Goal: Transaction & Acquisition: Subscribe to service/newsletter

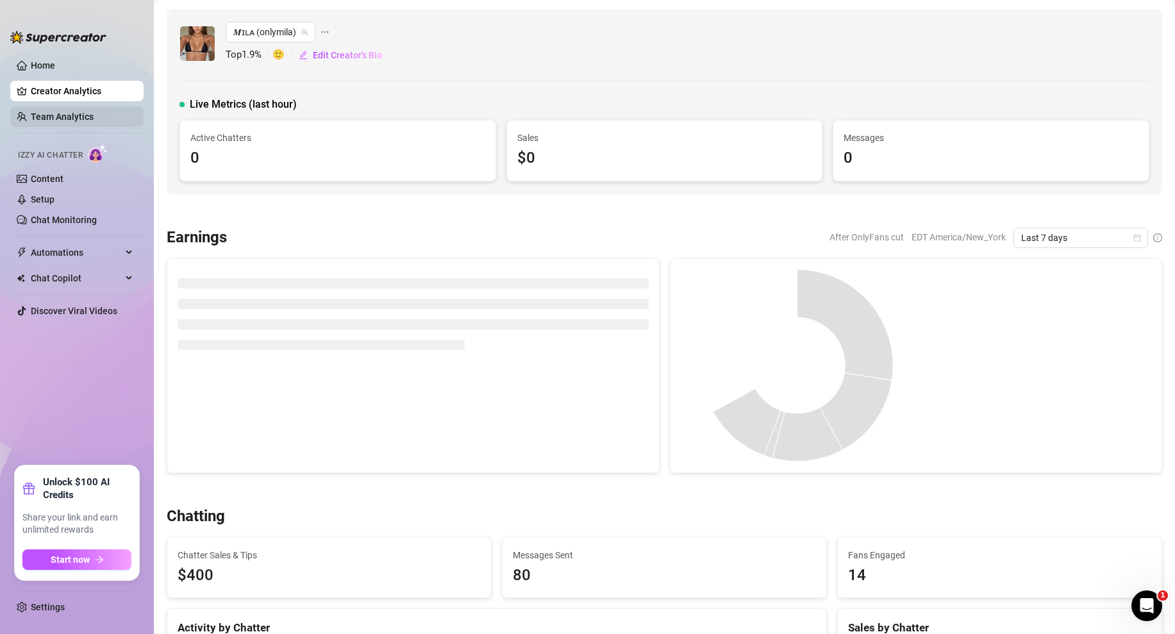
click at [83, 118] on link "Team Analytics" at bounding box center [62, 117] width 63 height 10
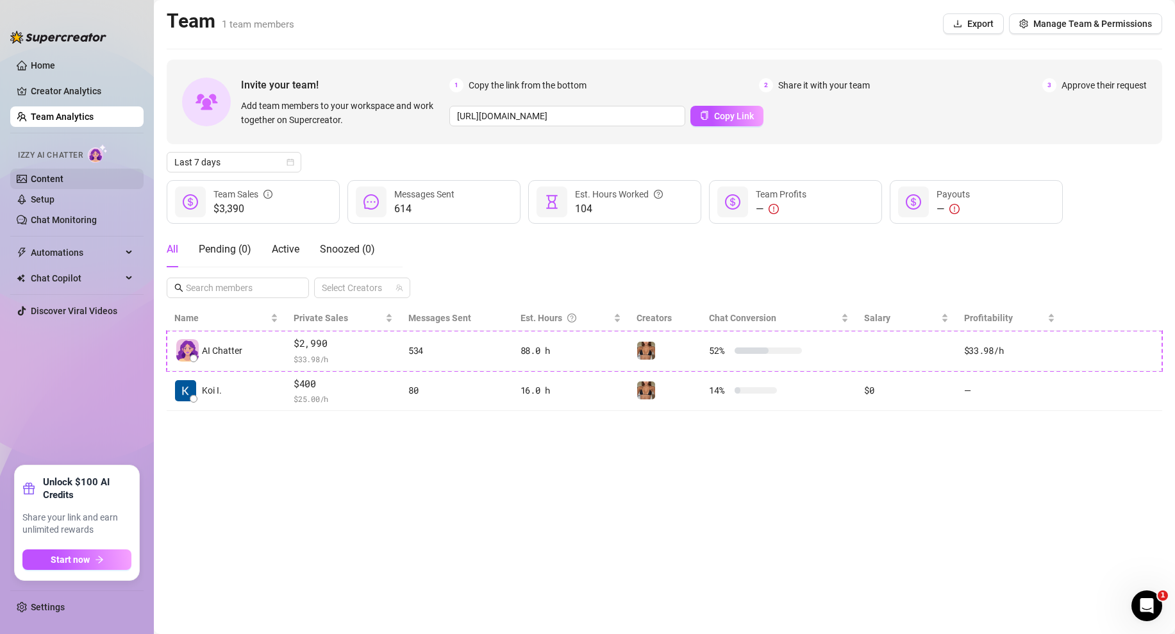
click at [48, 180] on link "Content" at bounding box center [47, 179] width 33 height 10
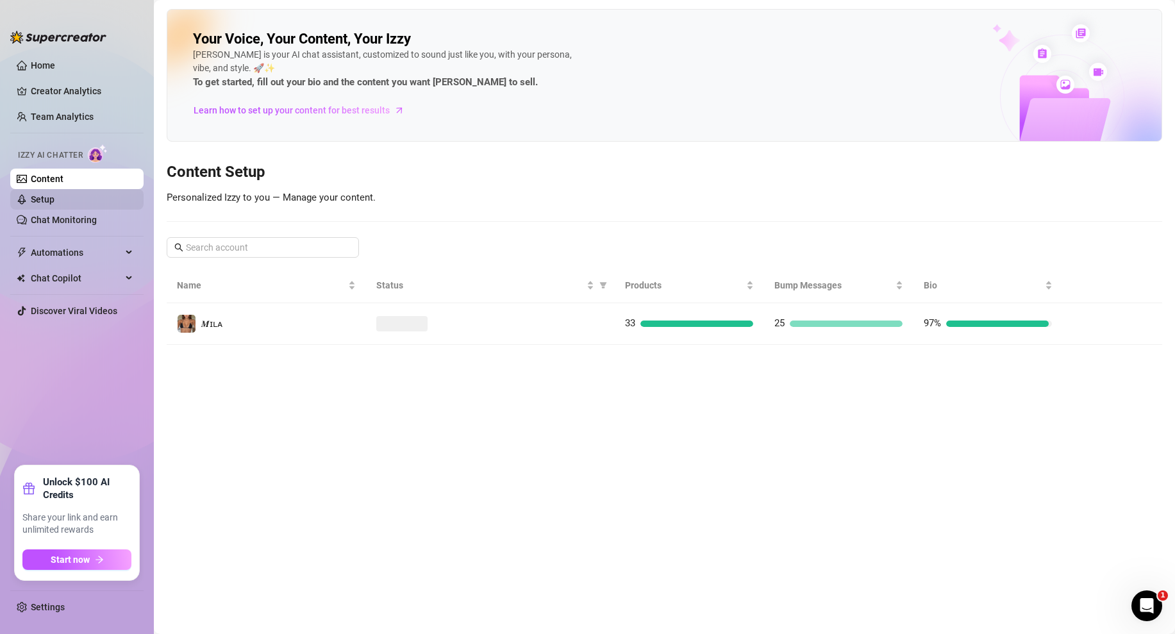
click at [44, 203] on link "Setup" at bounding box center [43, 199] width 24 height 10
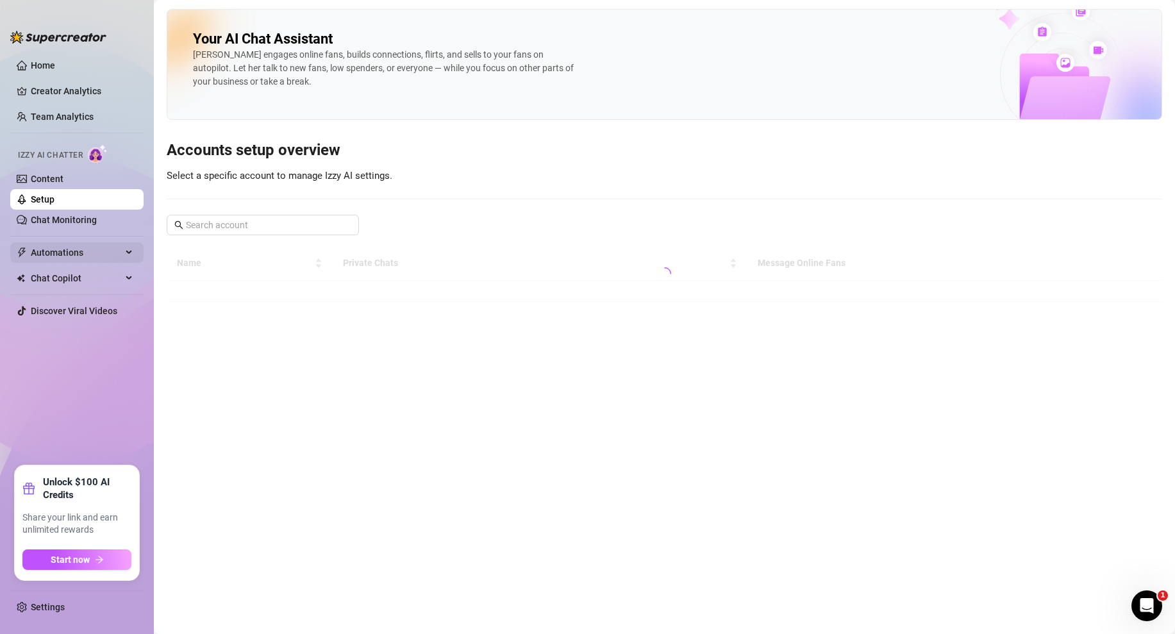
click at [83, 256] on span "Automations" at bounding box center [76, 252] width 91 height 21
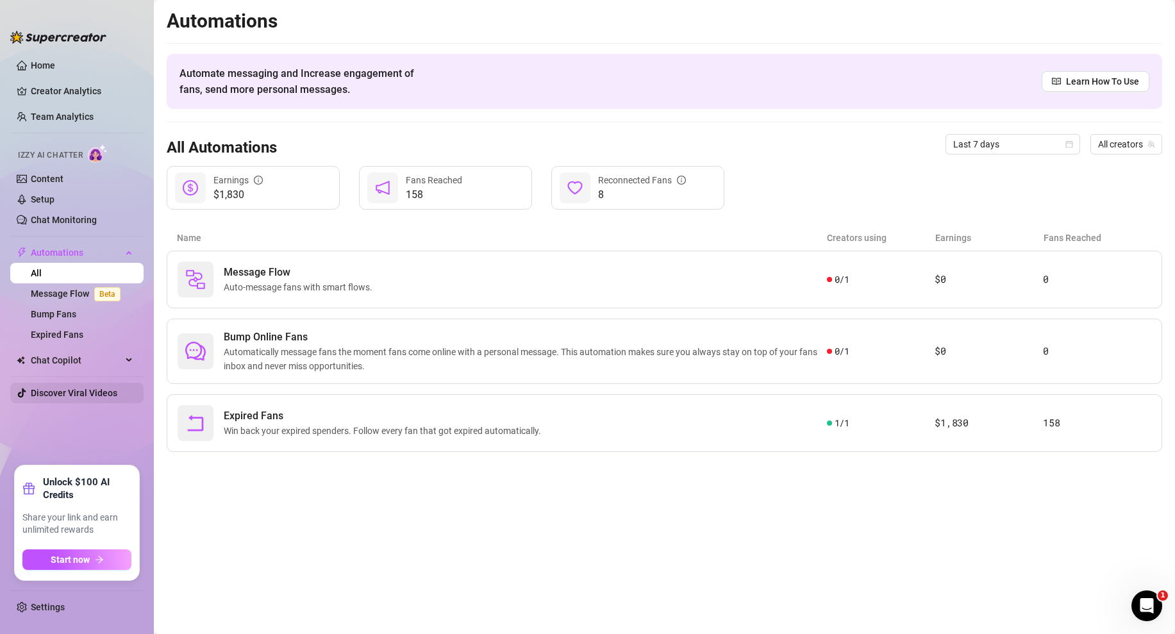
click at [63, 388] on link "Discover Viral Videos" at bounding box center [74, 393] width 87 height 10
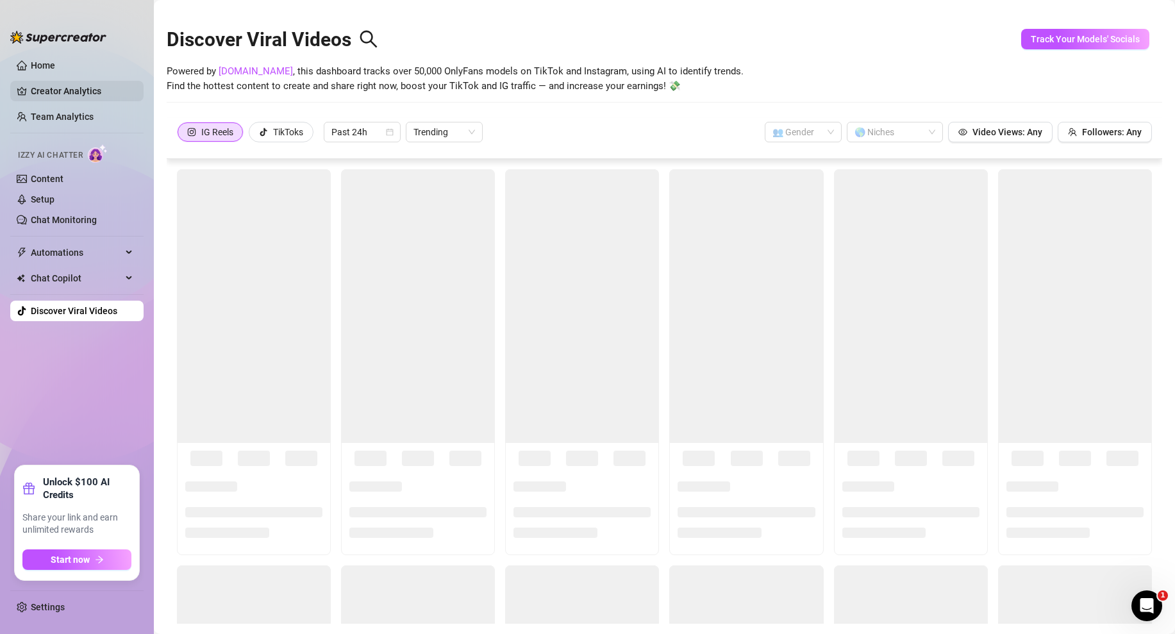
click at [58, 87] on link "Creator Analytics" at bounding box center [82, 91] width 103 height 21
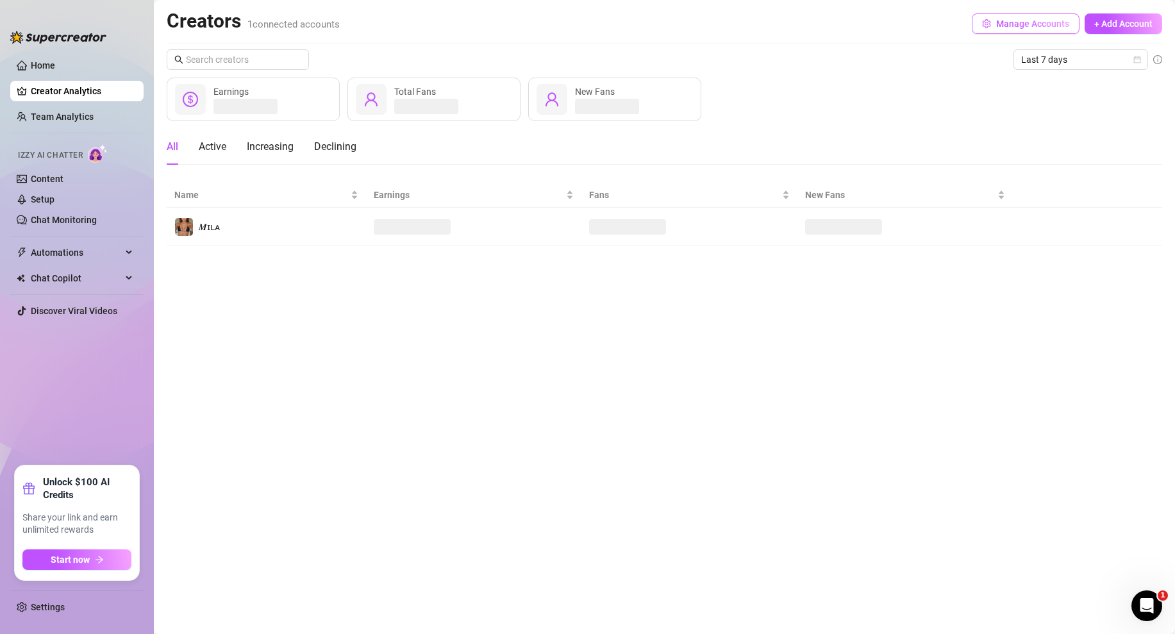
click at [1015, 28] on span "Manage Accounts" at bounding box center [1032, 24] width 73 height 10
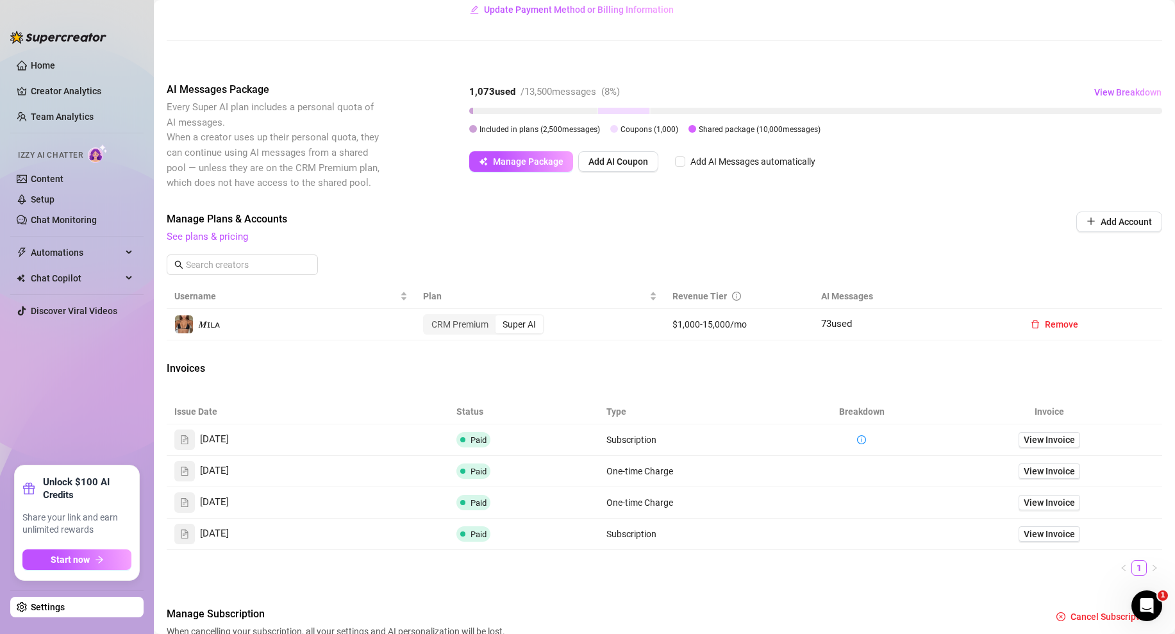
scroll to position [187, 0]
click at [519, 165] on span "Manage Package" at bounding box center [528, 162] width 71 height 10
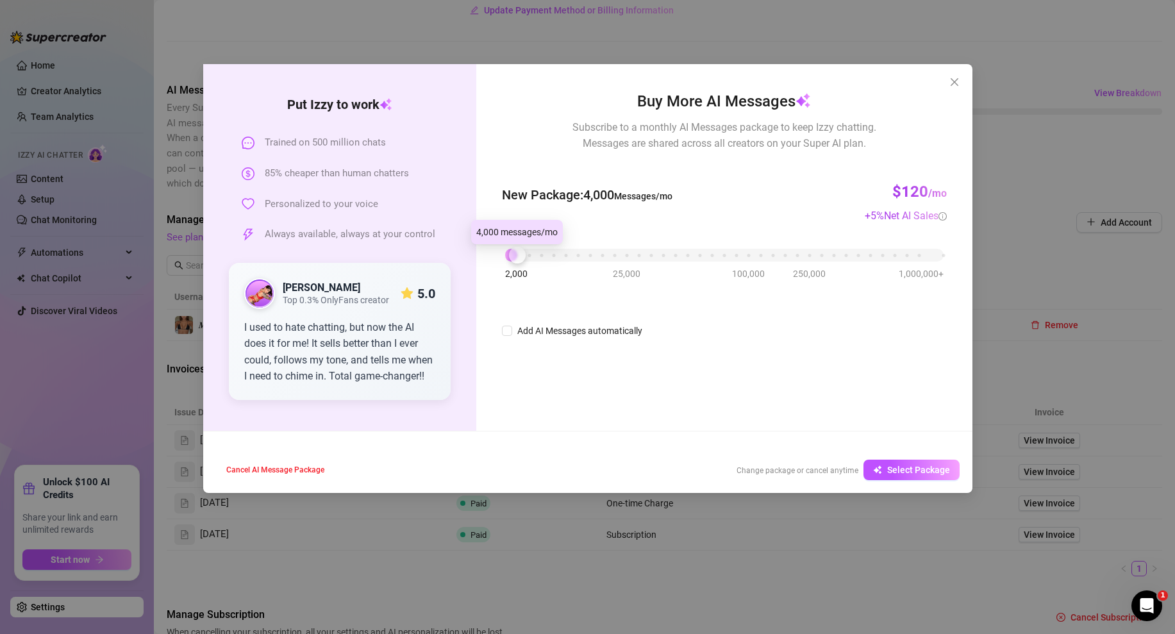
drag, startPoint x: 551, startPoint y: 257, endPoint x: 509, endPoint y: 260, distance: 41.7
click at [509, 254] on div "2,000 25,000 100,000 250,000 1,000,000+" at bounding box center [724, 250] width 438 height 8
click at [515, 255] on div at bounding box center [517, 255] width 17 height 17
click at [946, 83] on span "Close" at bounding box center [954, 82] width 21 height 10
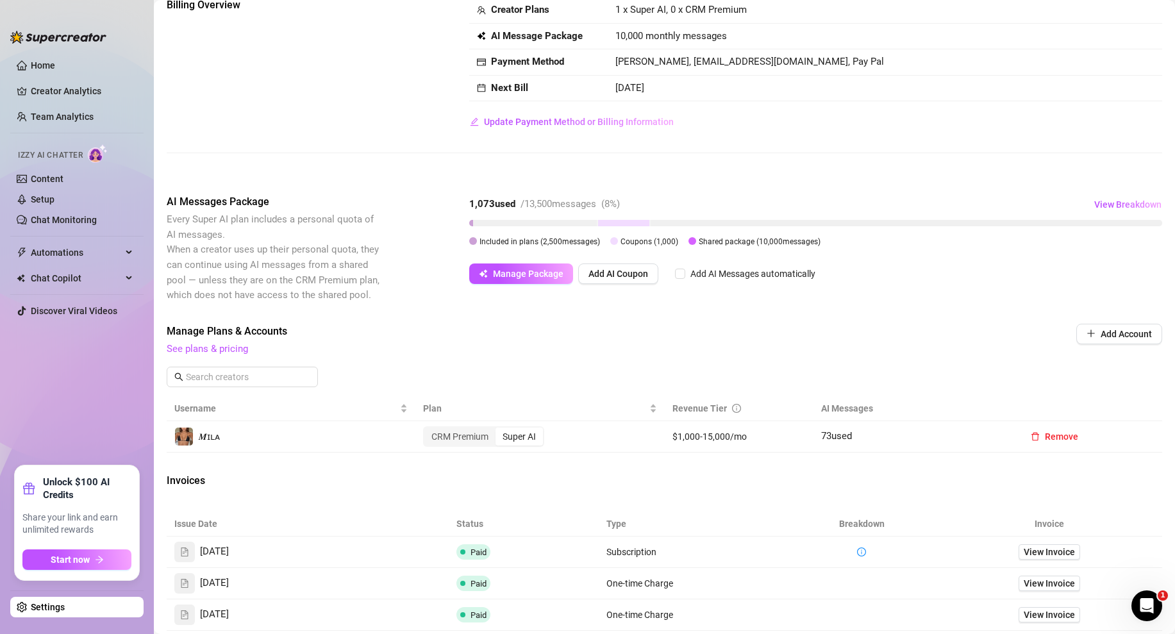
scroll to position [75, 0]
click at [467, 203] on div "AI Messages Package Every Super AI plan includes a personal quota of AI message…" at bounding box center [664, 249] width 995 height 108
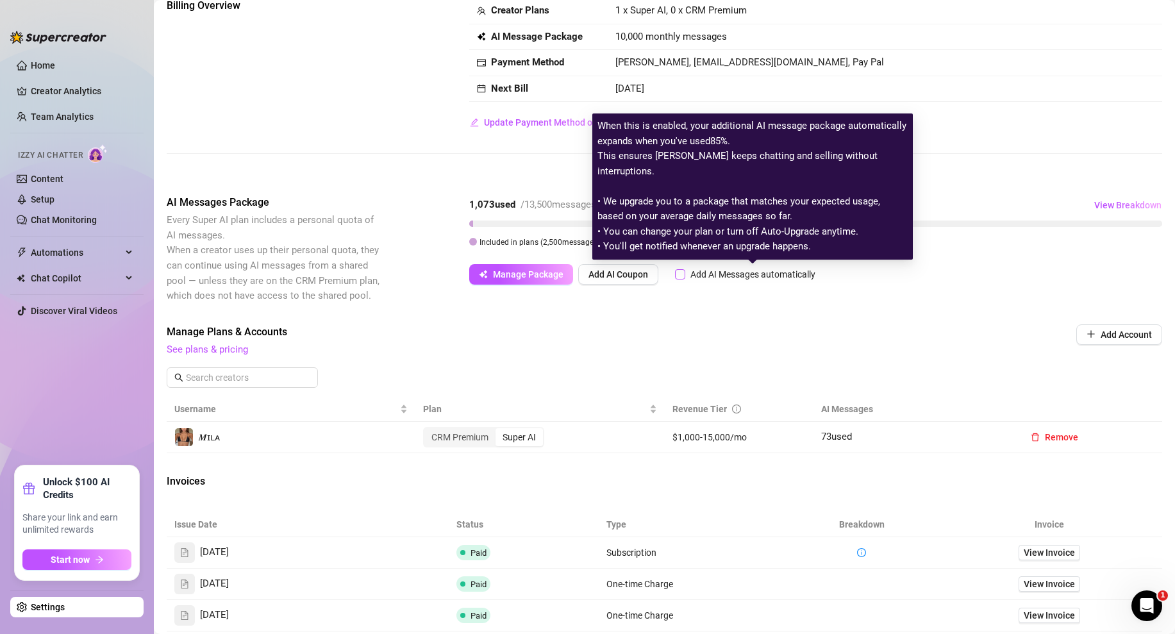
click at [692, 274] on div "Add AI Messages automatically" at bounding box center [752, 274] width 125 height 14
click at [685, 274] on input "Add AI Messages automatically" at bounding box center [680, 274] width 10 height 10
checkbox input "true"
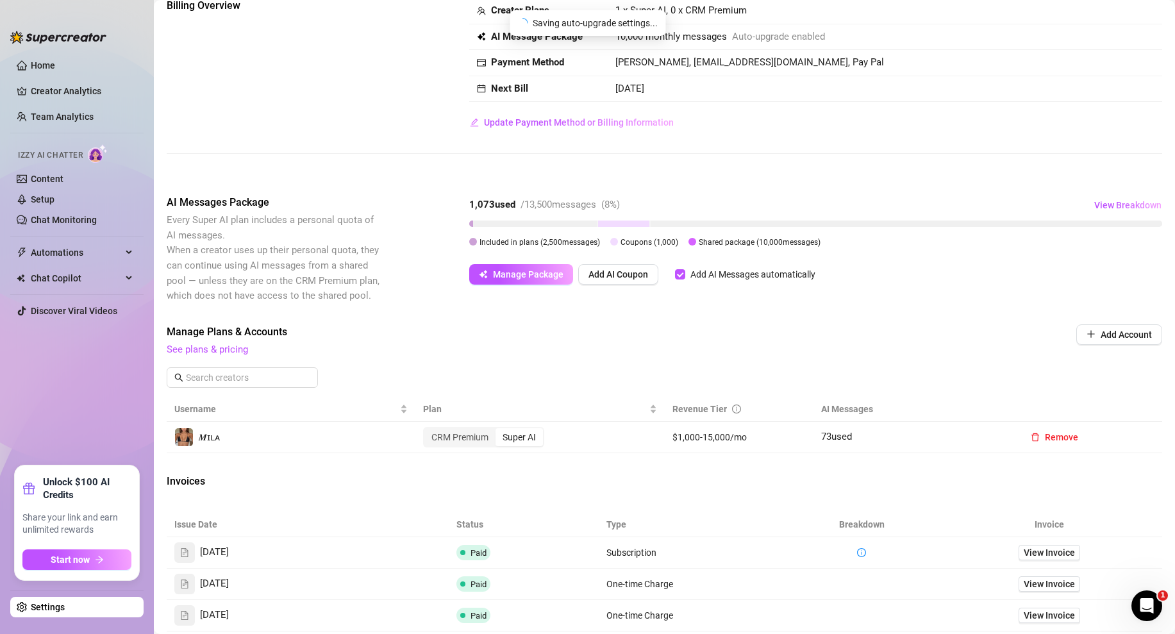
drag, startPoint x: 470, startPoint y: 228, endPoint x: 462, endPoint y: 226, distance: 8.6
click at [462, 226] on div "AI Messages Package Every Super AI plan includes a personal quota of AI message…" at bounding box center [664, 249] width 995 height 108
click at [474, 219] on div "1,073 used / 13,500 messages ( 8 %) View Breakdown Included in plans ( 2,500 me…" at bounding box center [815, 222] width 693 height 54
click at [534, 272] on span "Manage Package" at bounding box center [528, 274] width 71 height 10
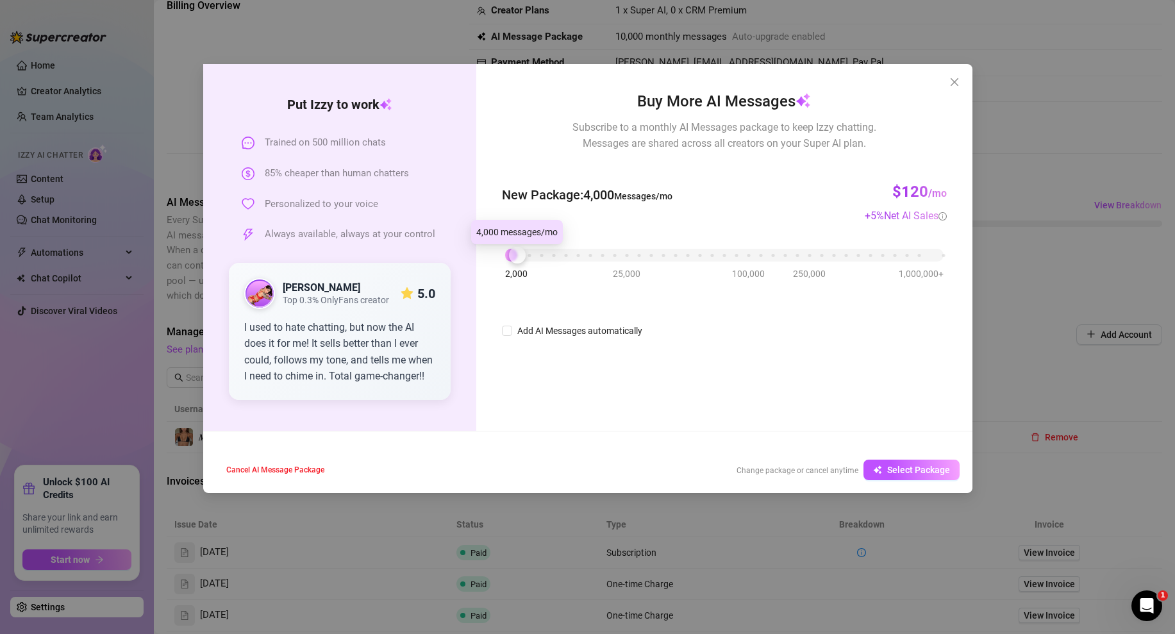
drag, startPoint x: 549, startPoint y: 252, endPoint x: 512, endPoint y: 256, distance: 36.8
click at [512, 256] on div at bounding box center [517, 255] width 17 height 17
click at [519, 256] on div at bounding box center [517, 255] width 17 height 17
click at [907, 472] on span "Select Package" at bounding box center [918, 470] width 63 height 10
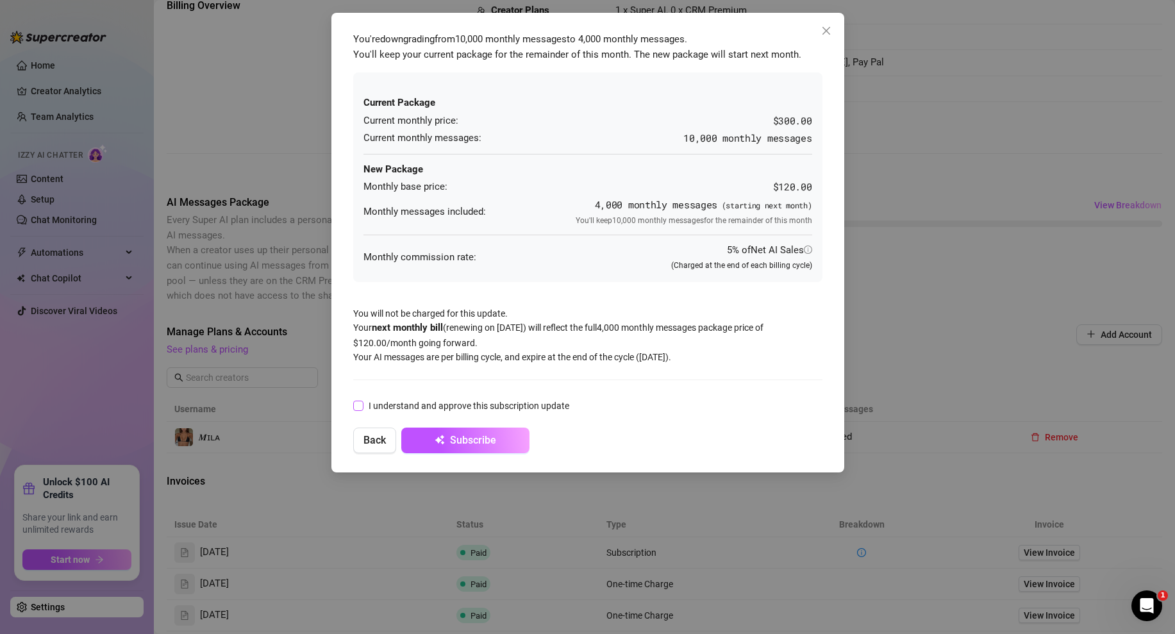
click at [354, 412] on label "I understand and approve this subscription update" at bounding box center [463, 406] width 221 height 14
click at [354, 410] on input "I understand and approve this subscription update" at bounding box center [357, 405] width 9 height 9
checkbox input "true"
click at [483, 439] on span "Subscribe" at bounding box center [473, 440] width 46 height 12
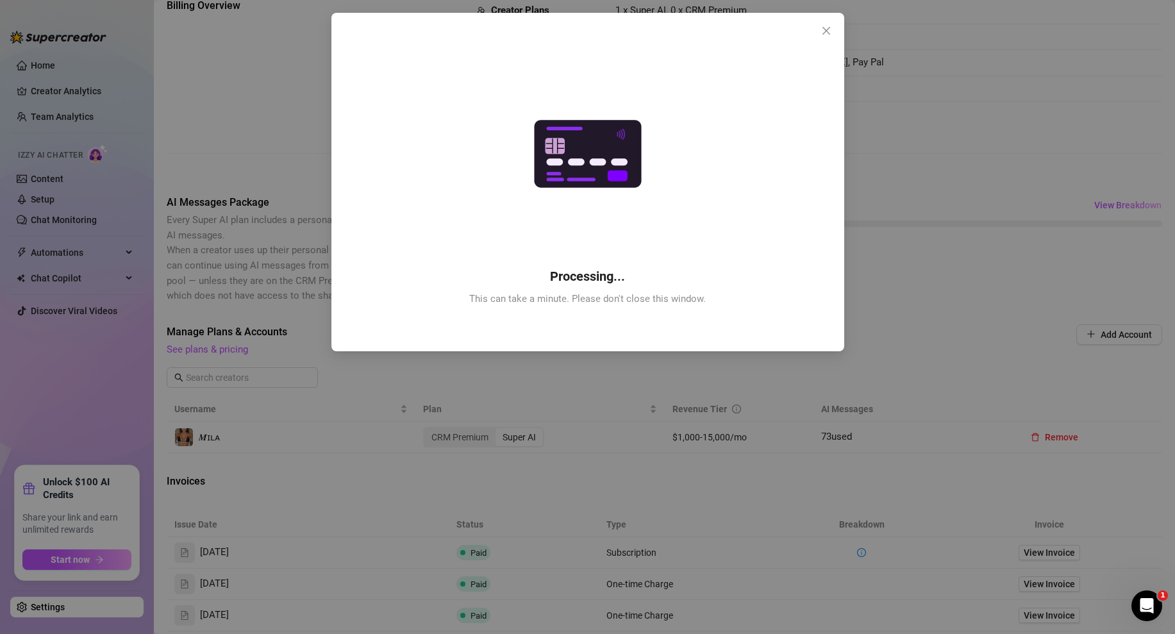
checkbox input "false"
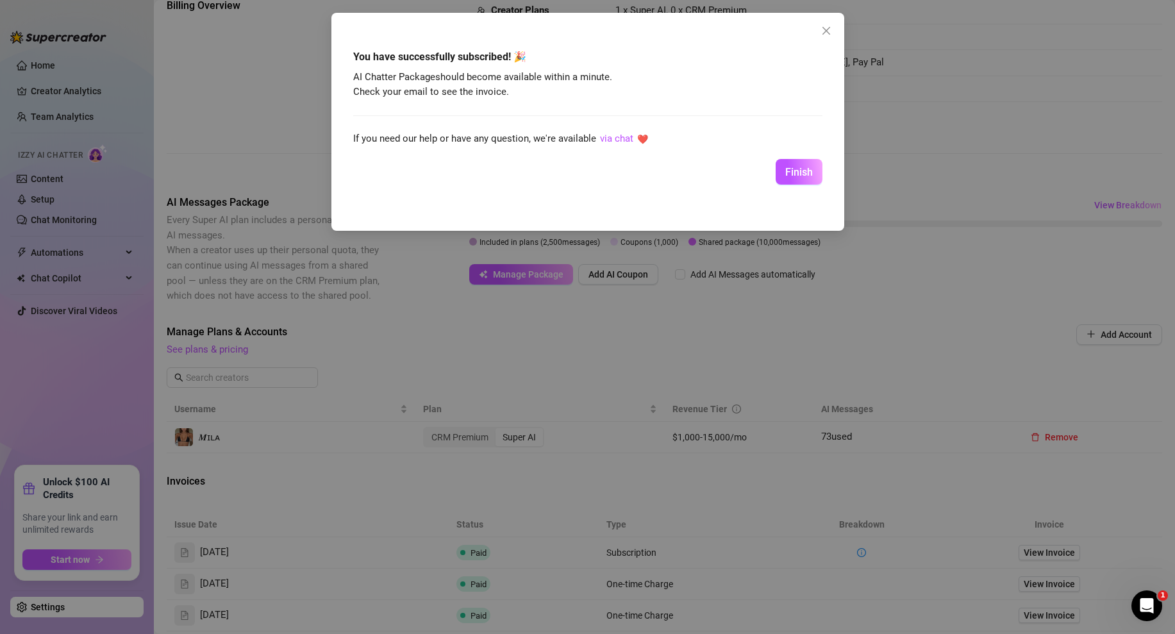
click at [457, 434] on div "You have successfully subscribed! 🎉 AI Chatter Package should become available …" at bounding box center [587, 317] width 1175 height 634
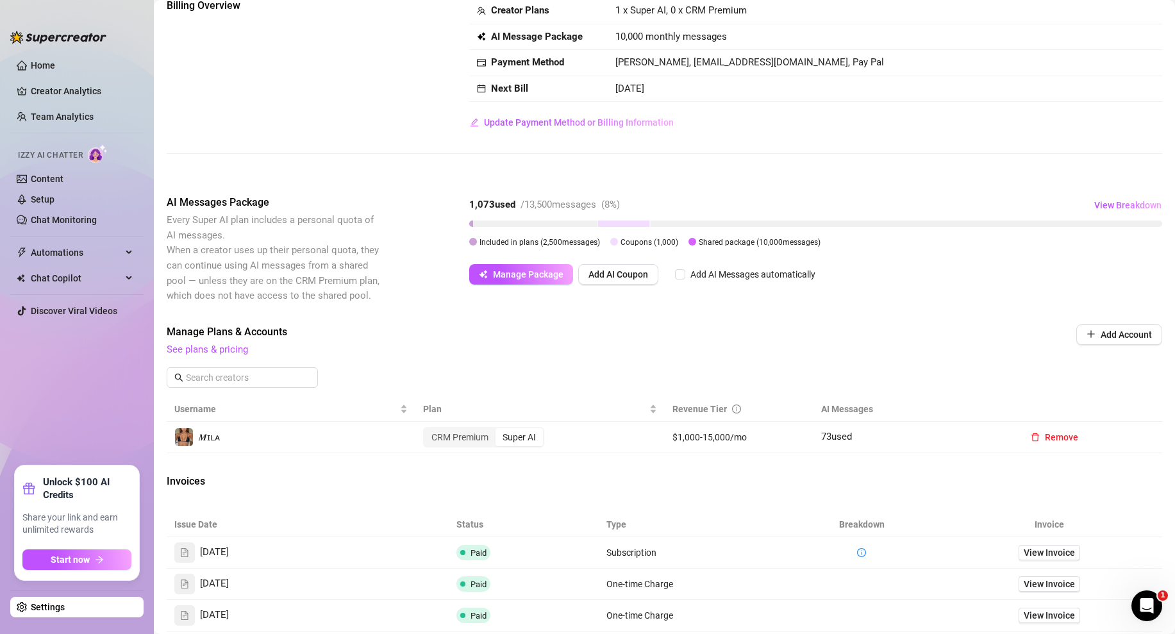
click at [456, 438] on div "CRM Premium" at bounding box center [459, 437] width 71 height 18
click at [428, 430] on input "CRM Premium" at bounding box center [428, 430] width 0 height 0
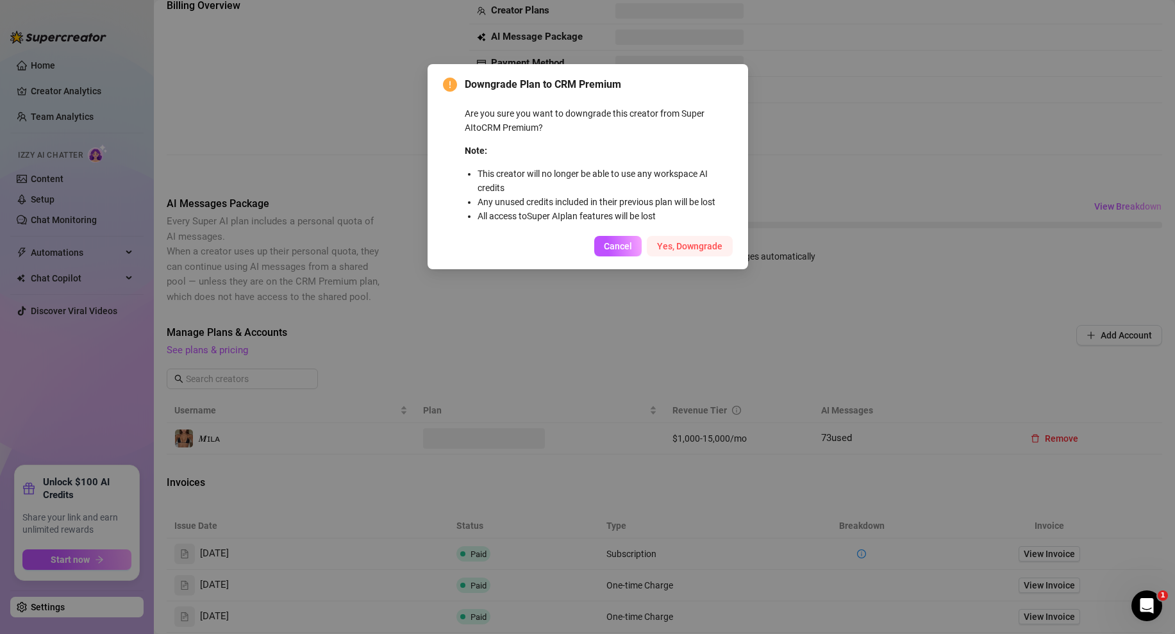
click at [697, 239] on button "Yes, Downgrade" at bounding box center [690, 246] width 86 height 21
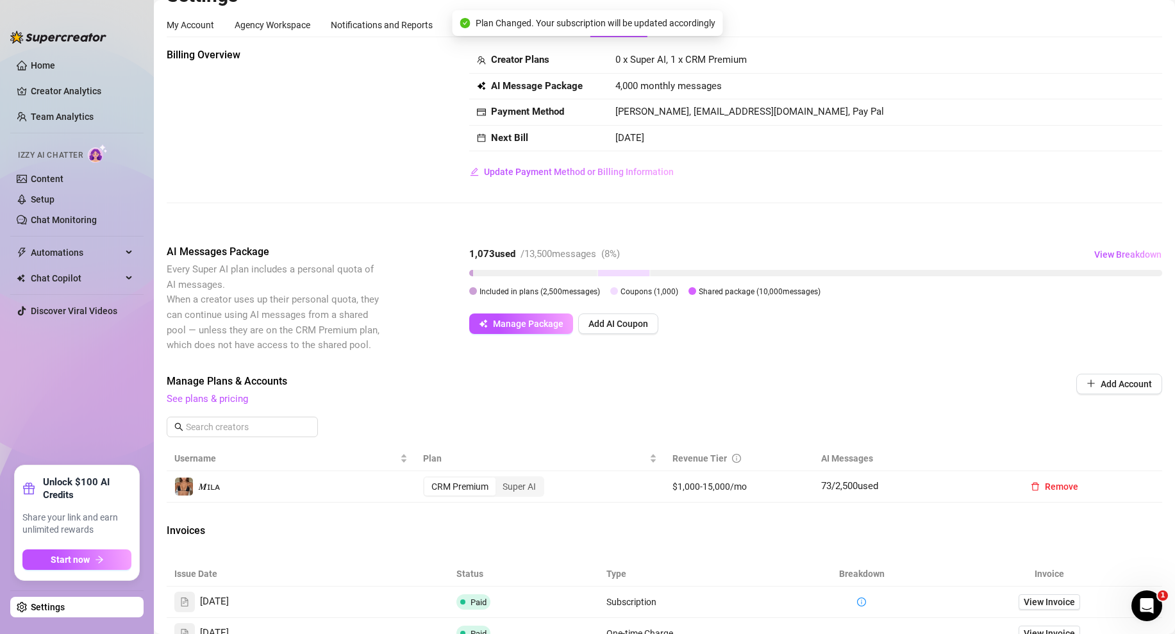
scroll to position [0, 0]
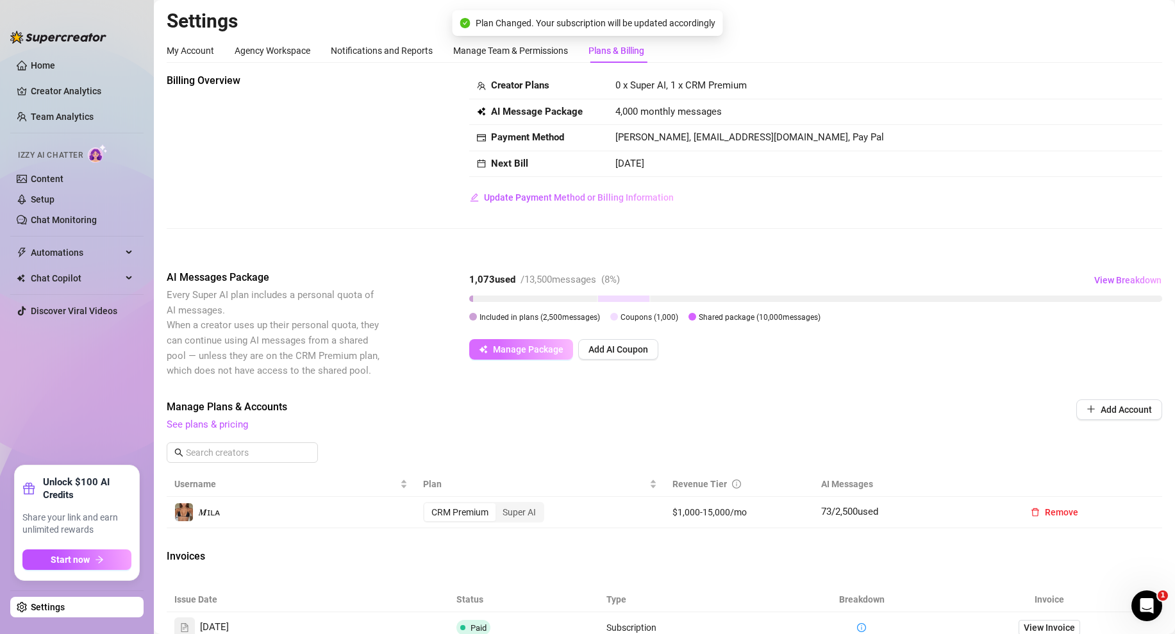
click at [497, 349] on span "Manage Package" at bounding box center [528, 349] width 71 height 10
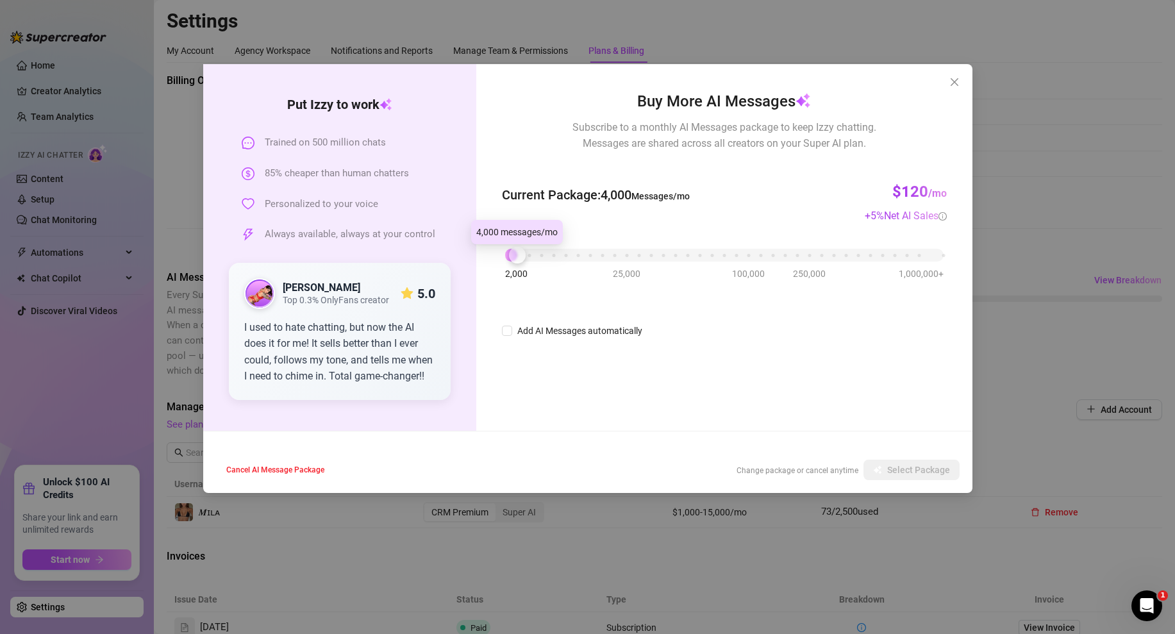
click at [523, 253] on div at bounding box center [517, 255] width 17 height 17
click at [954, 79] on icon "close" at bounding box center [954, 82] width 10 height 10
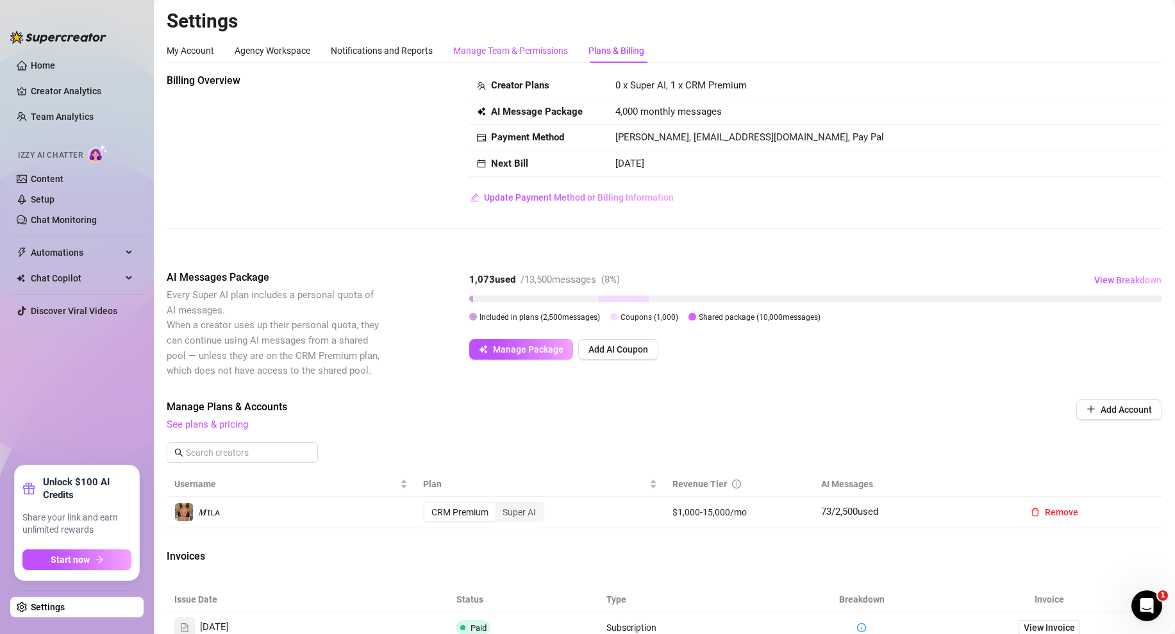
click at [504, 48] on div "Manage Team & Permissions" at bounding box center [510, 51] width 115 height 14
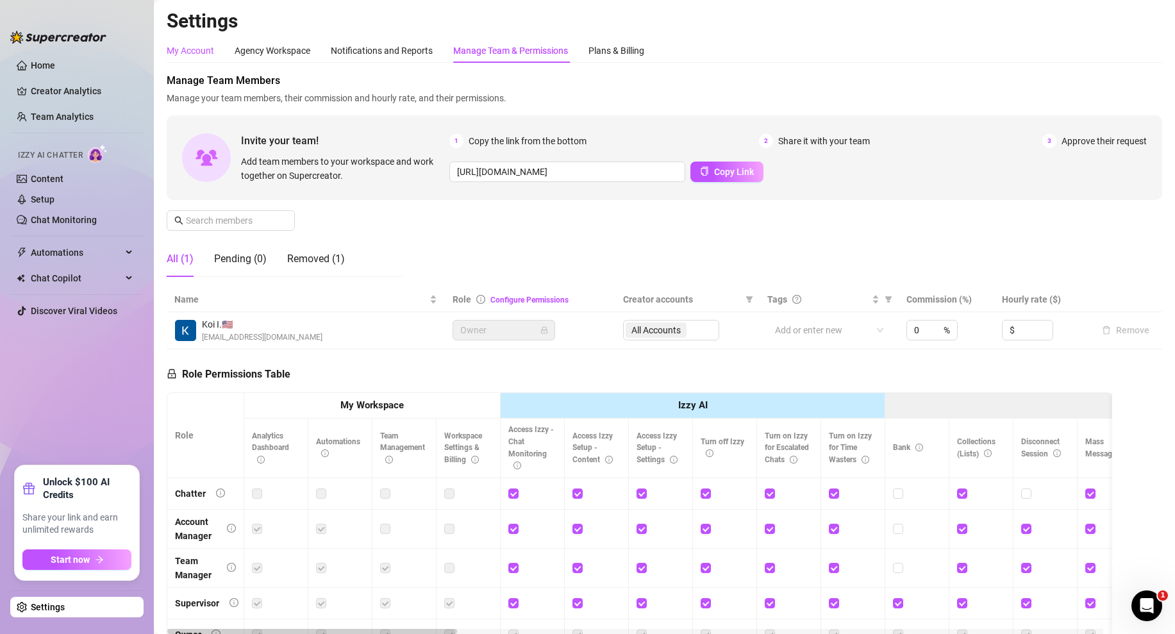
click at [200, 54] on div "My Account" at bounding box center [190, 51] width 47 height 14
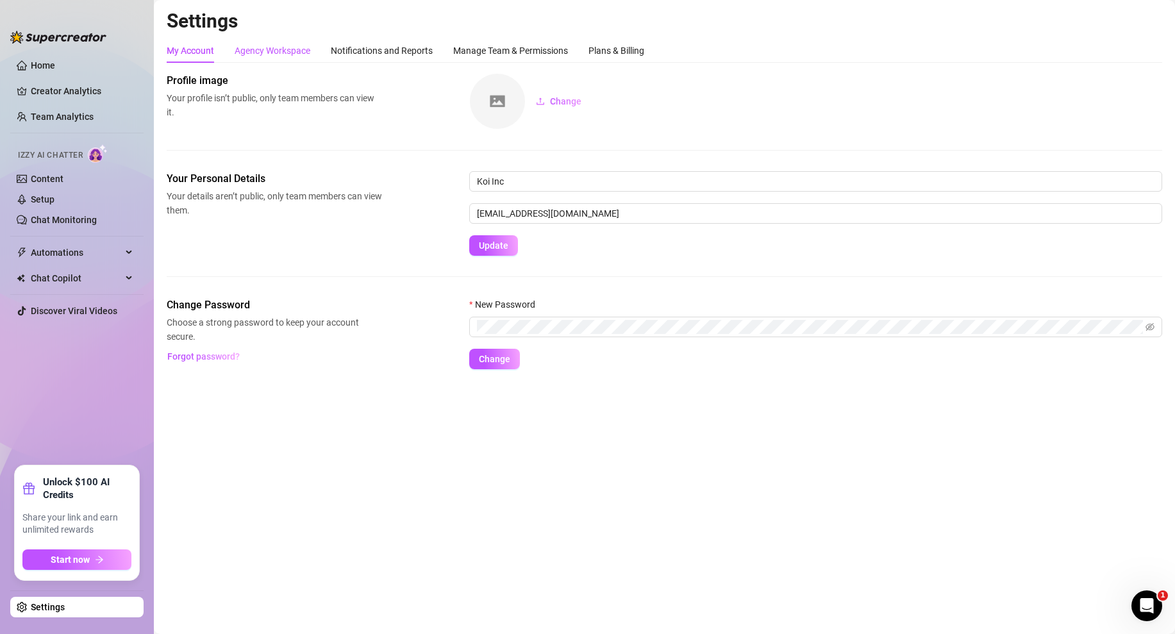
click at [287, 57] on div "Agency Workspace" at bounding box center [273, 51] width 76 height 14
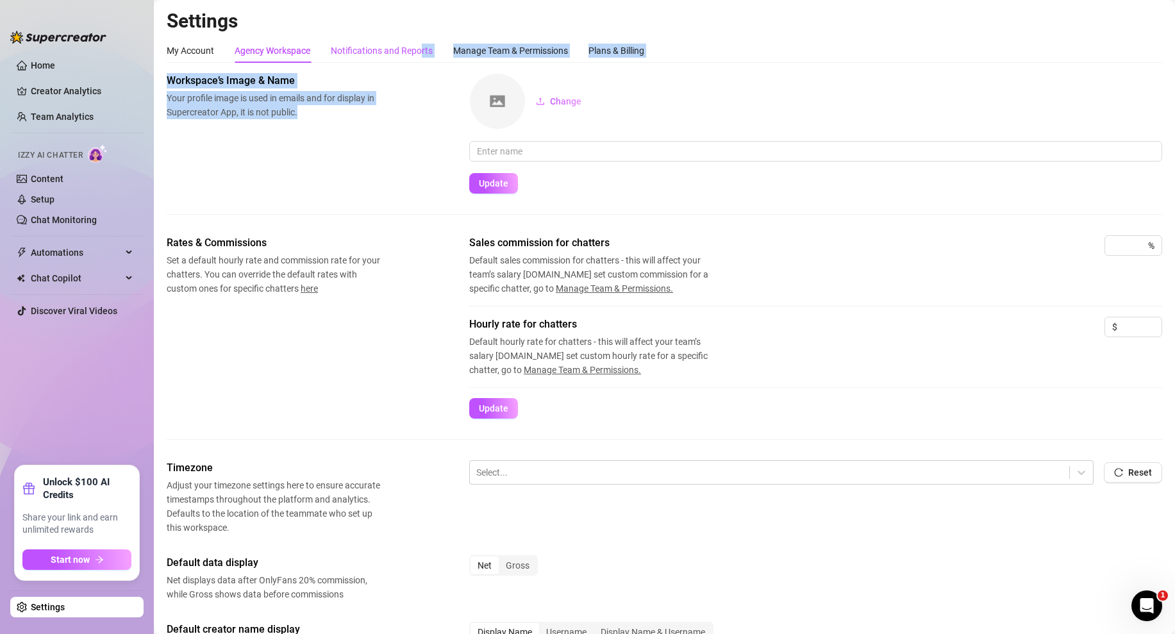
drag, startPoint x: 422, startPoint y: 53, endPoint x: 401, endPoint y: 106, distance: 57.8
click at [401, 106] on div "My Account Agency Workspace Notifications and Reports Manage Team & Permissions…" at bounding box center [664, 474] width 995 height 872
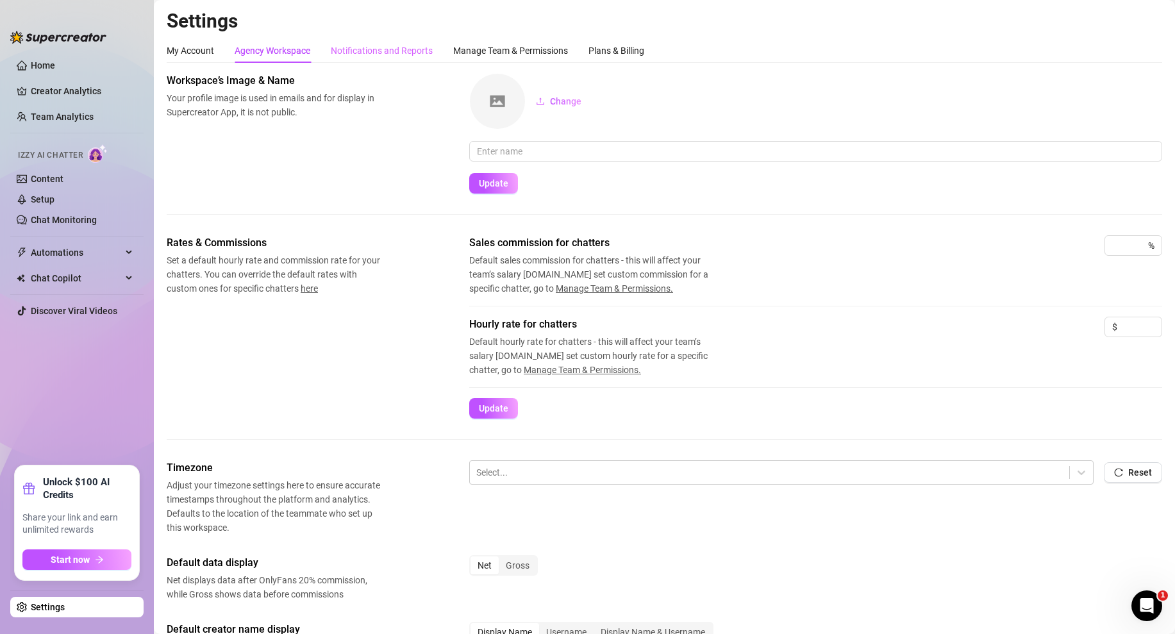
drag, startPoint x: 203, startPoint y: 58, endPoint x: 333, endPoint y: 42, distance: 131.1
click at [204, 58] on div "My Account" at bounding box center [190, 50] width 47 height 24
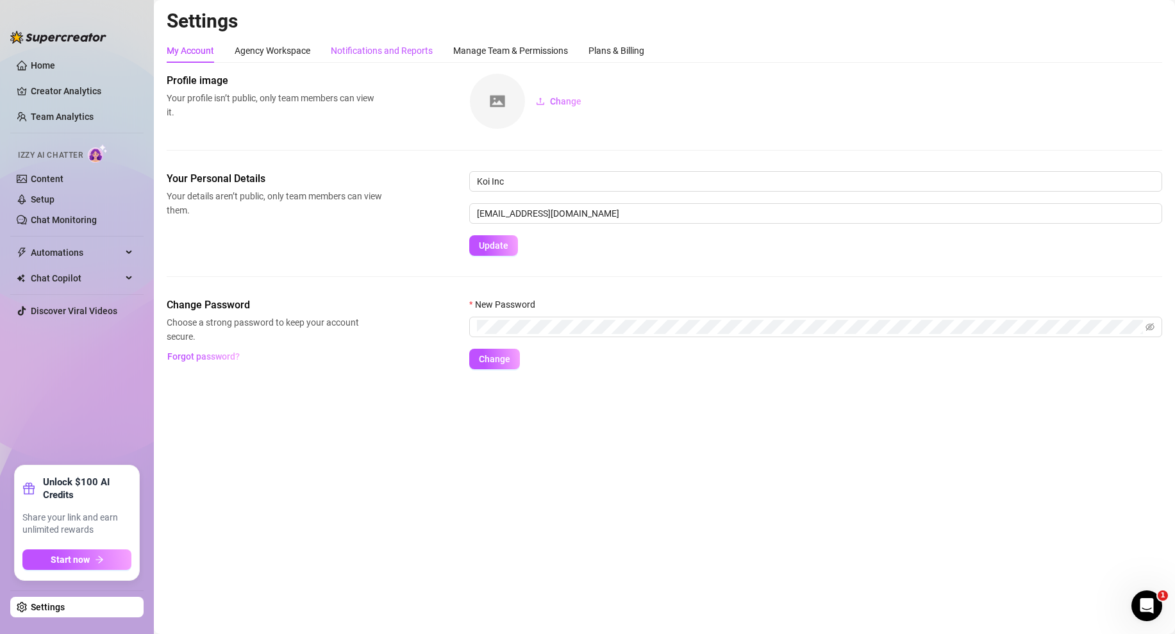
click at [401, 55] on div "Notifications and Reports" at bounding box center [382, 51] width 102 height 14
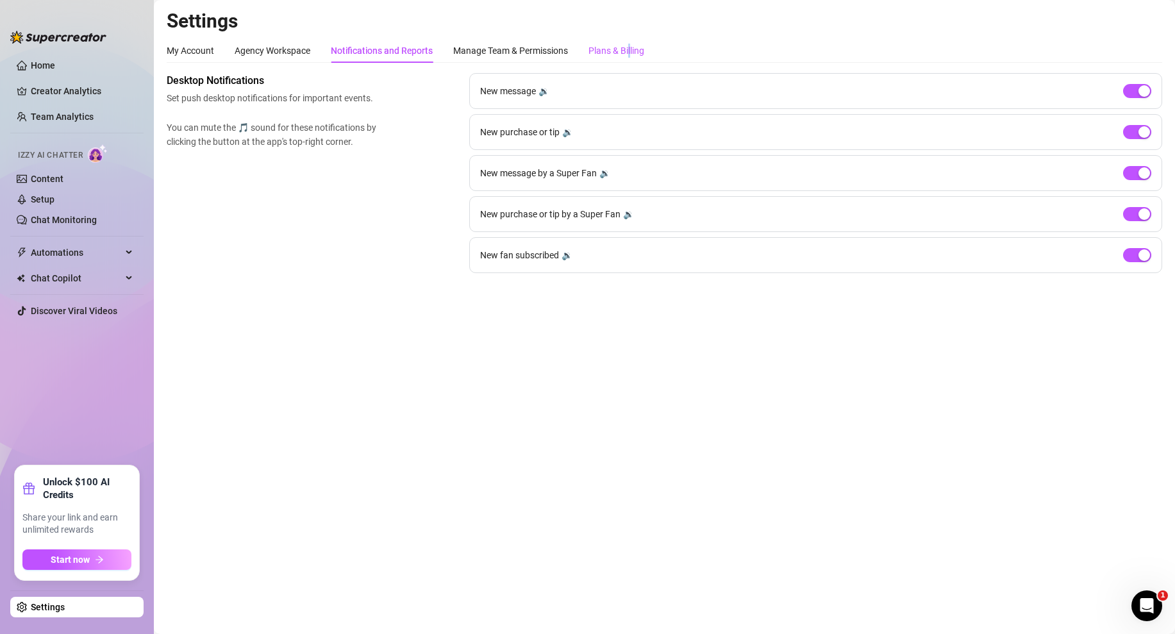
click at [631, 56] on div "Plans & Billing" at bounding box center [616, 51] width 56 height 14
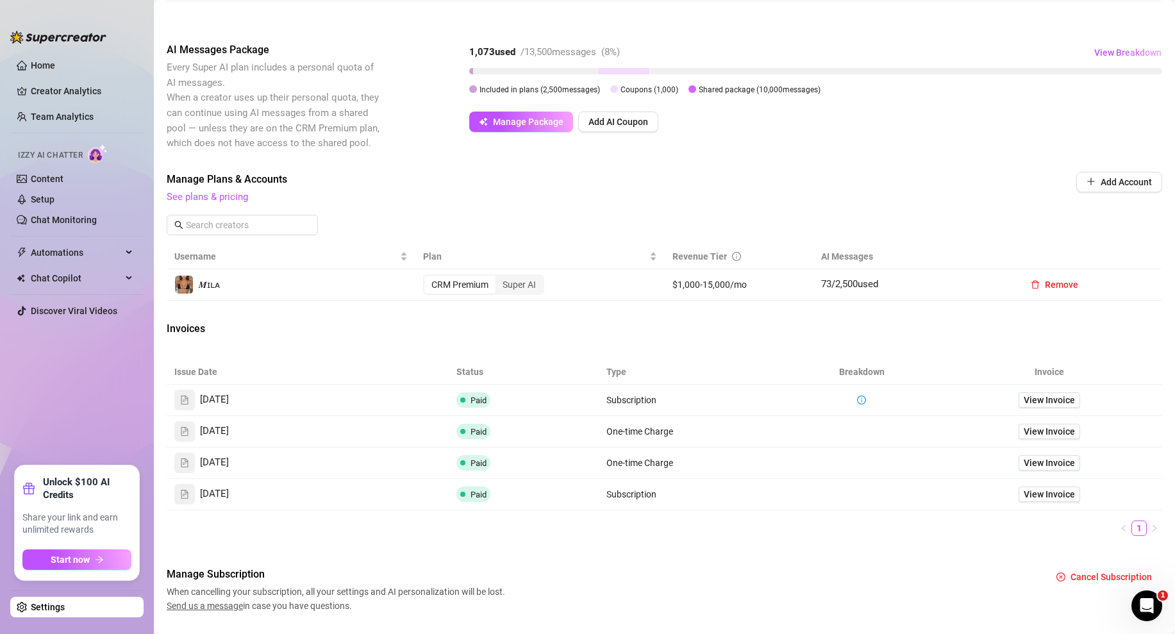
scroll to position [260, 0]
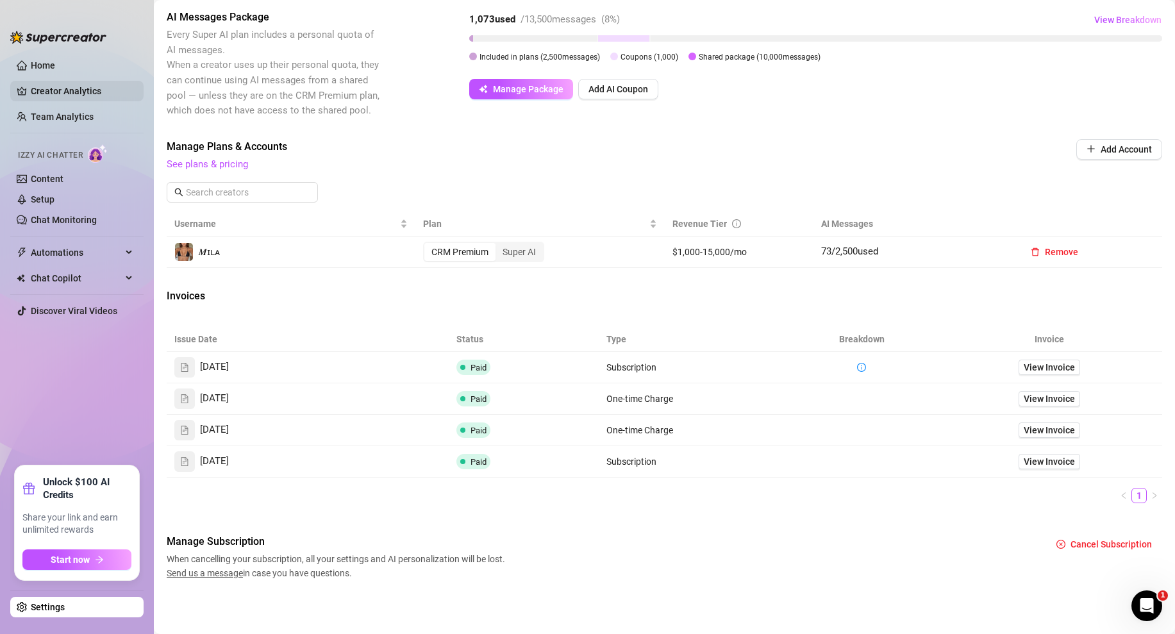
click at [63, 81] on link "Creator Analytics" at bounding box center [82, 91] width 103 height 21
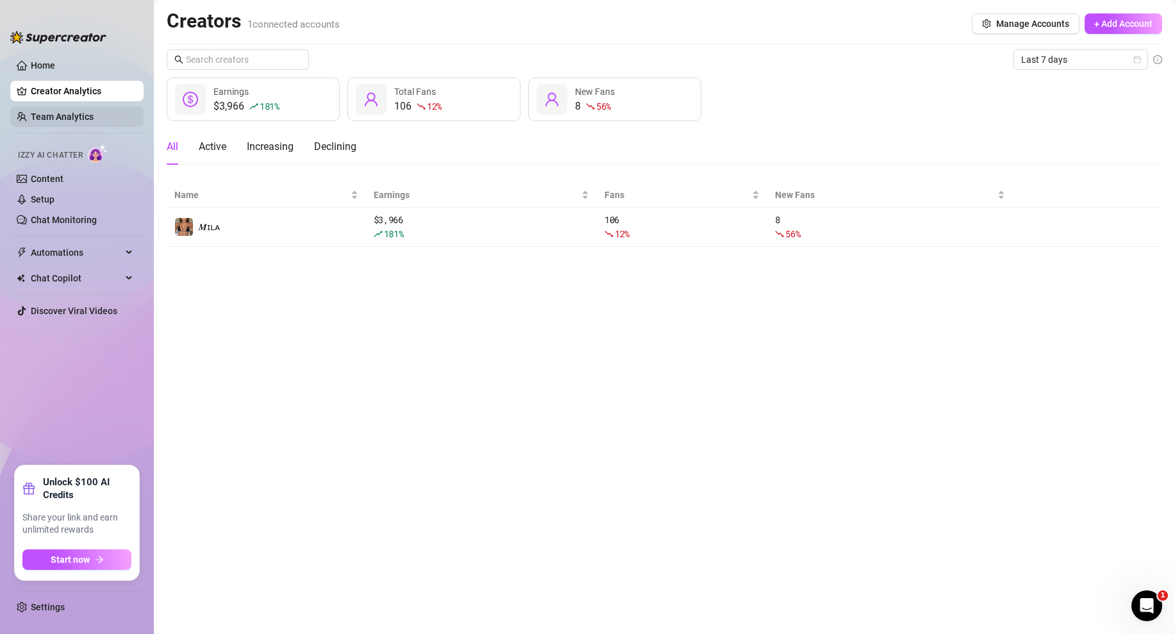
click at [46, 120] on link "Team Analytics" at bounding box center [62, 117] width 63 height 10
